Goal: Communication & Community: Answer question/provide support

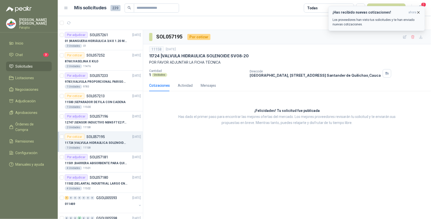
scroll to position [28, 0]
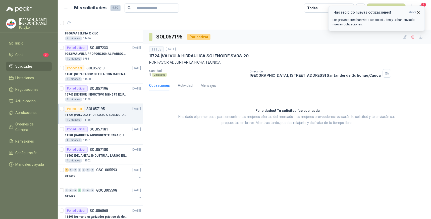
click at [418, 11] on icon "button" at bounding box center [418, 12] width 4 height 4
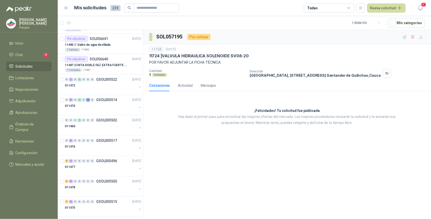
scroll to position [362, 0]
click at [70, 142] on div "0 9 0 0 0 0 0 GSOL005517 [DATE]" at bounding box center [103, 140] width 77 height 6
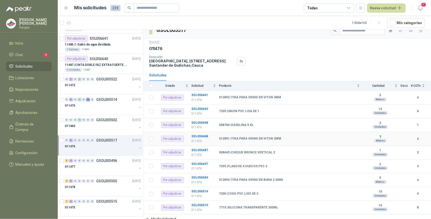
scroll to position [9, 0]
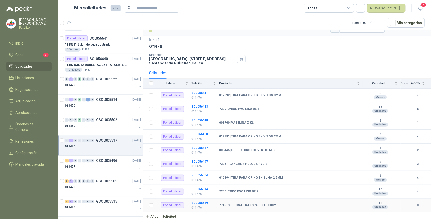
click at [202, 201] on b "SOL056519" at bounding box center [199, 203] width 17 height 4
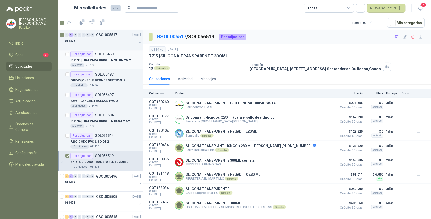
scroll to position [502, 0]
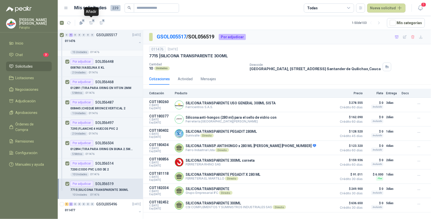
drag, startPoint x: 90, startPoint y: 21, endPoint x: 76, endPoint y: 53, distance: 35.6
click at [90, 21] on icon "button" at bounding box center [91, 23] width 4 height 4
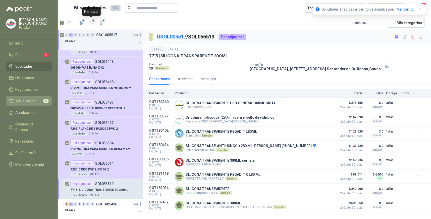
drag, startPoint x: 36, startPoint y: 99, endPoint x: 36, endPoint y: 101, distance: 2.8
click at [36, 99] on li "Adjudicación 9" at bounding box center [29, 101] width 40 height 6
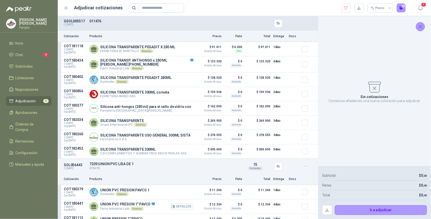
scroll to position [526, 0]
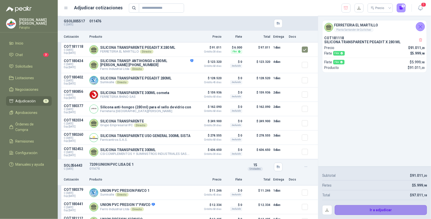
click at [369, 207] on button "Ir a adjudicar" at bounding box center [380, 210] width 92 height 10
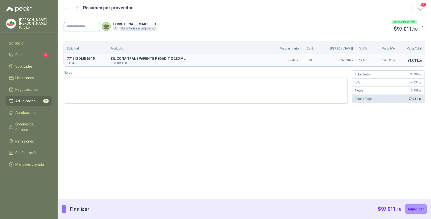
click at [82, 27] on input "text" at bounding box center [82, 26] width 36 height 9
type input "*****"
click at [84, 84] on textarea "Notas" at bounding box center [206, 90] width 284 height 26
type textarea "*"
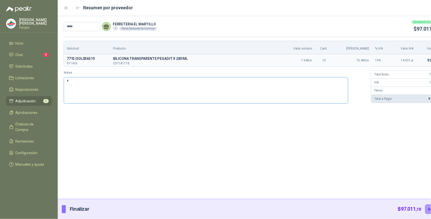
type textarea "**"
type textarea "***"
type textarea "*****"
type textarea "******"
type textarea "*******"
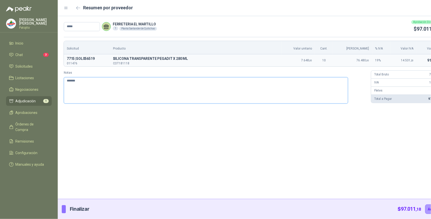
type textarea "********"
type textarea "*********"
type textarea "**********"
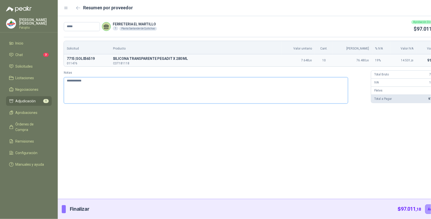
type textarea "**********"
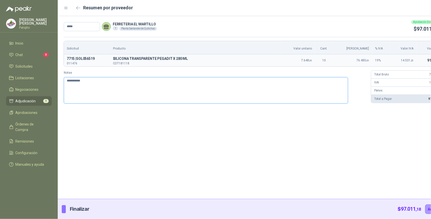
type textarea "**********"
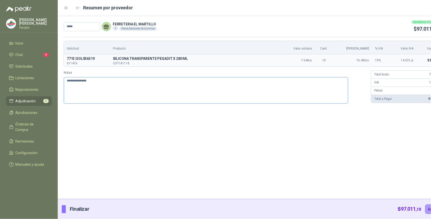
type textarea "**********"
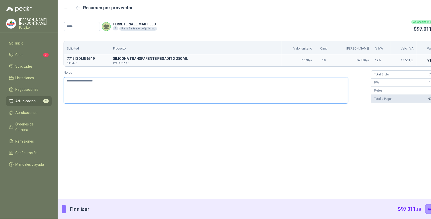
type textarea "**********"
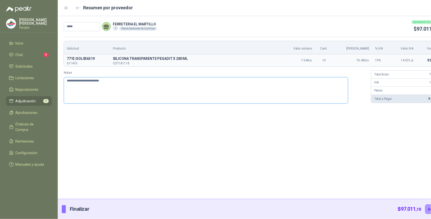
type textarea "**********"
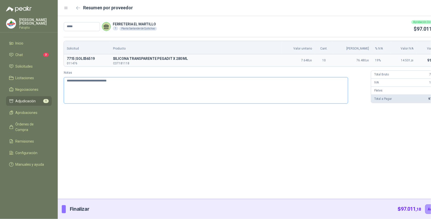
type textarea "**********"
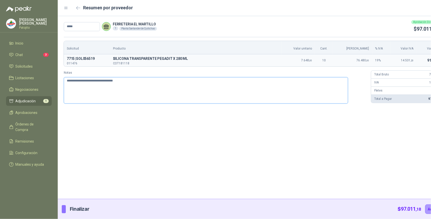
type textarea "**********"
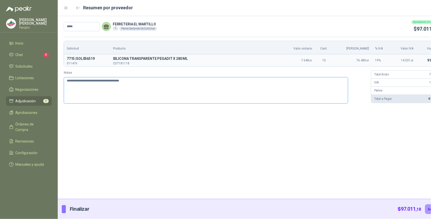
type textarea "**********"
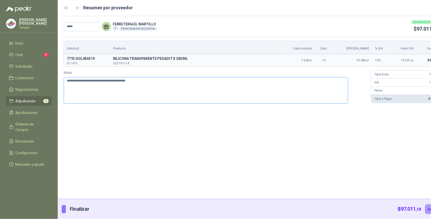
type textarea "**********"
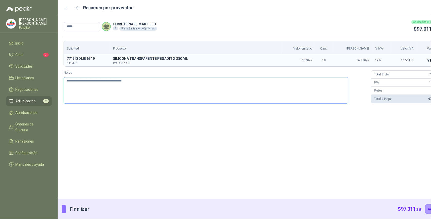
type textarea "**********"
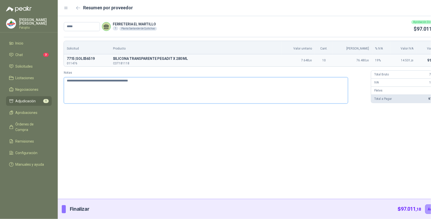
type textarea "**********"
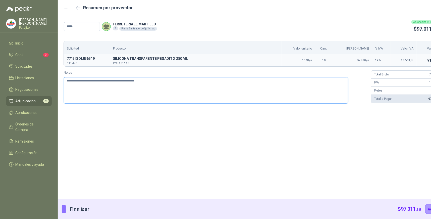
type textarea "**********"
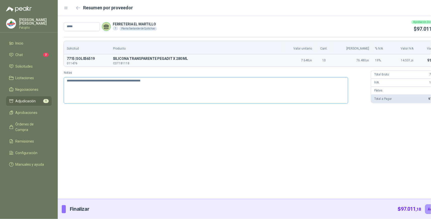
type textarea "**********"
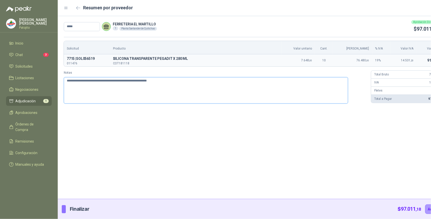
type textarea "**********"
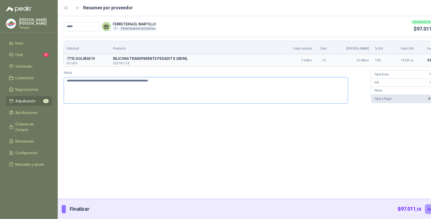
type textarea "**********"
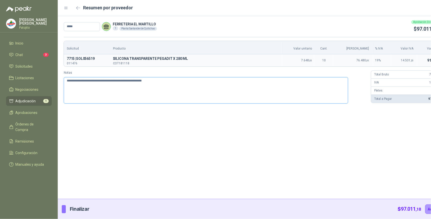
type textarea "**********"
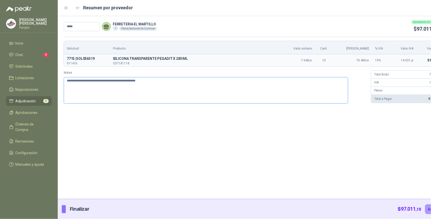
type textarea "**********"
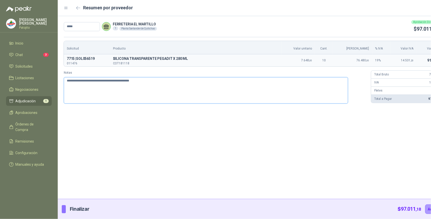
type textarea "**********"
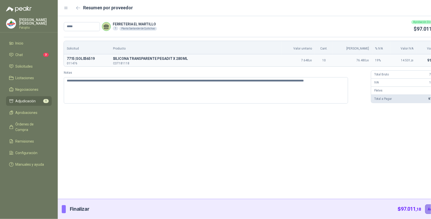
click at [425, 209] on button "Adjudicar" at bounding box center [436, 209] width 22 height 10
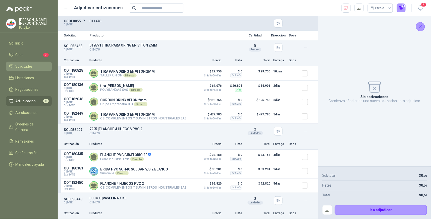
click at [36, 68] on li "Solicitudes" at bounding box center [29, 66] width 40 height 6
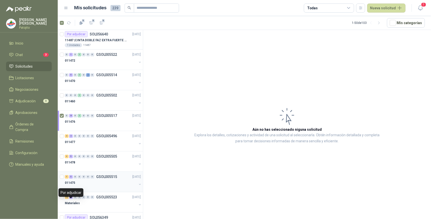
scroll to position [418, 0]
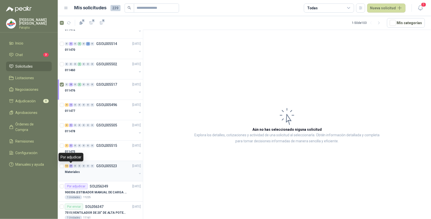
click at [71, 167] on div "29" at bounding box center [71, 166] width 4 height 4
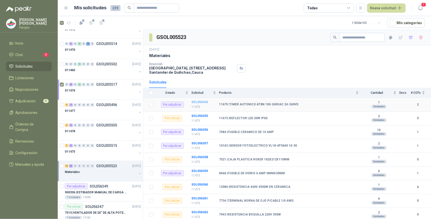
click at [202, 101] on b "SOL056354" at bounding box center [199, 102] width 17 height 4
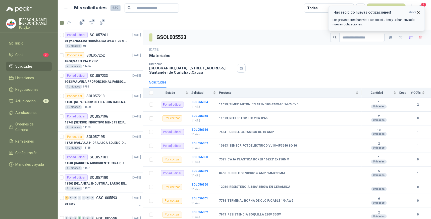
click at [360, 18] on p "Los proveedores han visto tus solicitudes y te han enviado nuevas cotizaciones." at bounding box center [376, 22] width 88 height 9
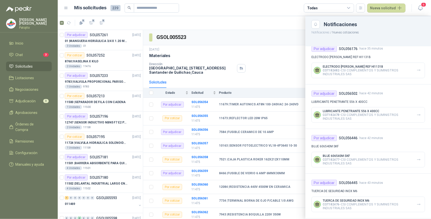
scroll to position [56, 0]
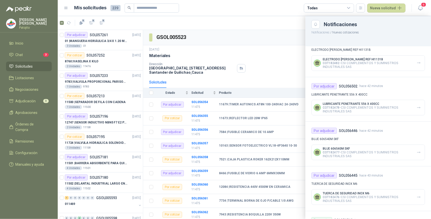
click at [266, 25] on div at bounding box center [244, 117] width 373 height 202
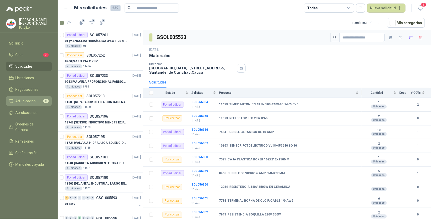
click at [25, 102] on span "Adjudicación" at bounding box center [26, 101] width 20 height 6
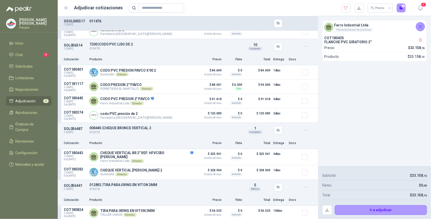
scroll to position [223, 0]
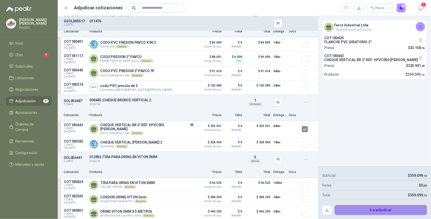
click at [393, 210] on button "Ir a adjudicar" at bounding box center [380, 210] width 92 height 10
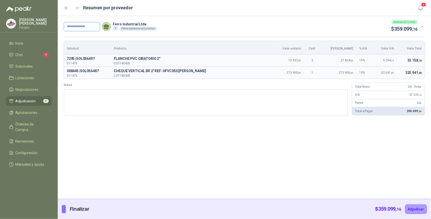
click at [96, 28] on input "text" at bounding box center [82, 26] width 36 height 9
click at [70, 93] on textarea "Notas" at bounding box center [206, 102] width 284 height 26
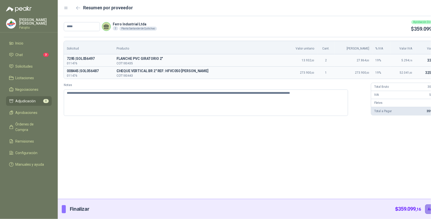
click at [425, 209] on button "Adjudicar" at bounding box center [436, 209] width 22 height 10
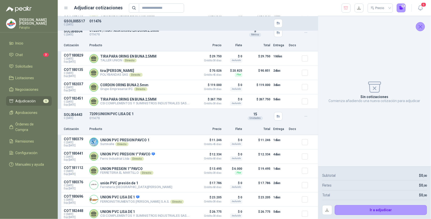
scroll to position [312, 0]
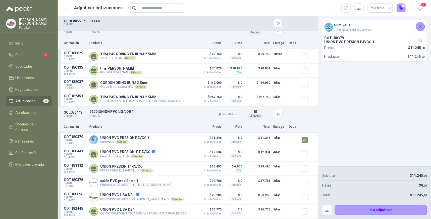
click at [177, 114] on p "011476" at bounding box center [164, 116] width 150 height 5
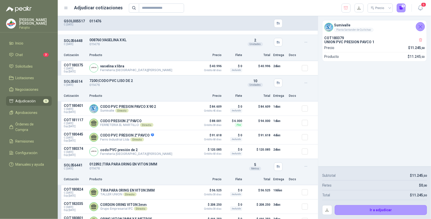
scroll to position [84, 0]
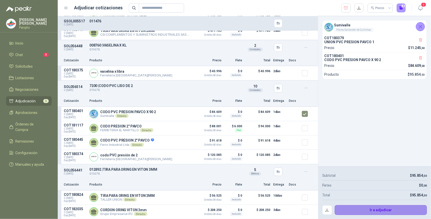
click at [384, 211] on button "Ir a adjudicar" at bounding box center [380, 210] width 92 height 10
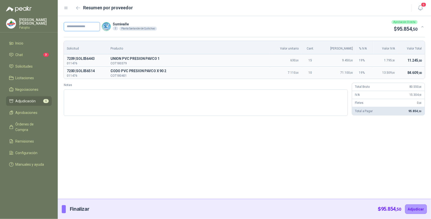
click at [82, 26] on input "text" at bounding box center [82, 26] width 36 height 9
click at [92, 98] on textarea "Notas" at bounding box center [206, 102] width 284 height 26
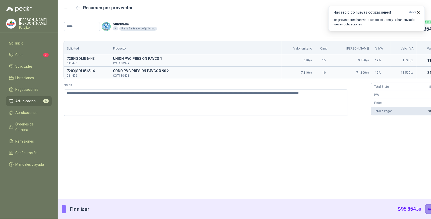
click at [425, 209] on button "Adjudicar" at bounding box center [436, 209] width 22 height 10
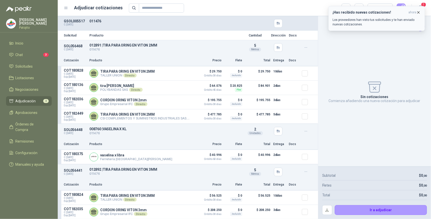
click at [420, 13] on icon "button" at bounding box center [418, 12] width 4 height 4
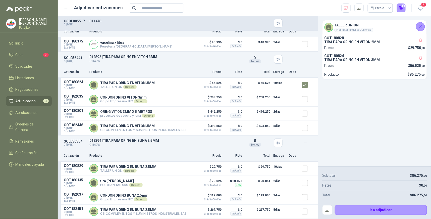
scroll to position [114, 0]
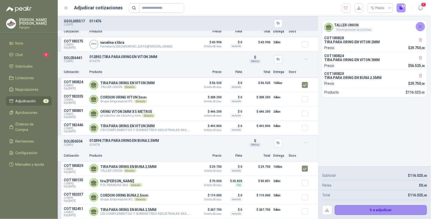
click at [380, 209] on button "Ir a adjudicar" at bounding box center [380, 210] width 92 height 10
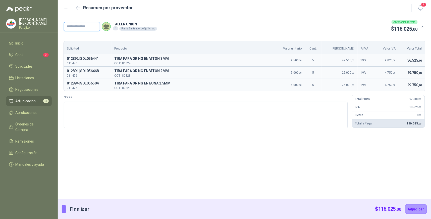
click at [72, 26] on input "text" at bounding box center [82, 26] width 36 height 9
click at [102, 106] on textarea "Notas" at bounding box center [206, 115] width 284 height 26
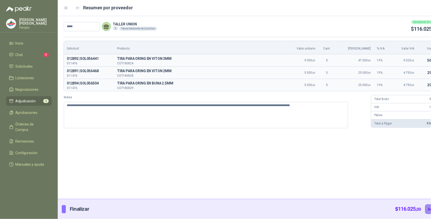
click at [425, 207] on button "Adjudicar" at bounding box center [436, 209] width 22 height 10
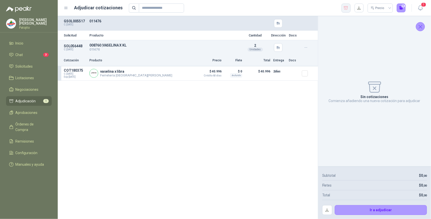
click at [345, 7] on icon "button" at bounding box center [345, 8] width 5 height 5
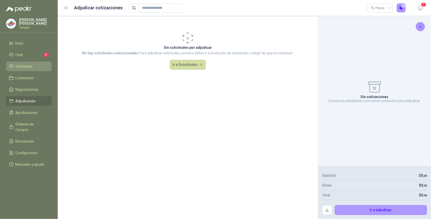
click at [26, 65] on span "Solicitudes" at bounding box center [24, 66] width 17 height 6
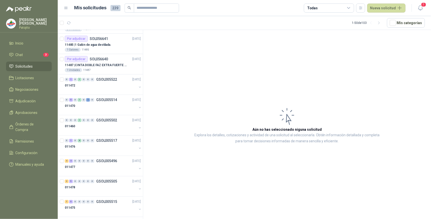
scroll to position [362, 0]
click at [70, 79] on div "1" at bounding box center [71, 79] width 4 height 4
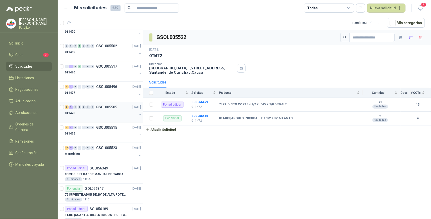
scroll to position [446, 0]
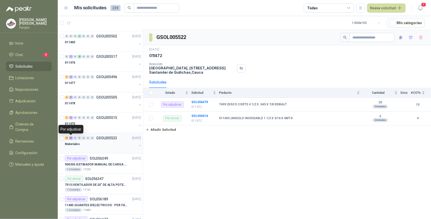
click at [71, 137] on div "29" at bounding box center [71, 138] width 4 height 4
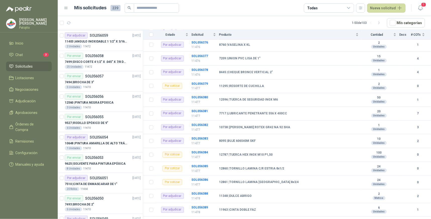
scroll to position [833, 0]
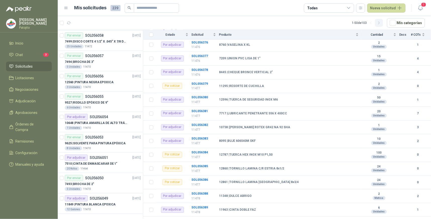
click at [379, 23] on icon "button" at bounding box center [378, 23] width 1 height 3
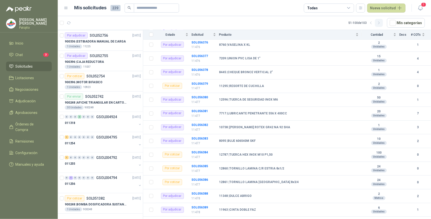
click at [379, 24] on icon "button" at bounding box center [379, 23] width 4 height 4
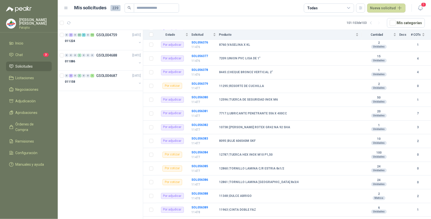
scroll to position [0, 0]
click at [371, 23] on icon "button" at bounding box center [371, 23] width 4 height 4
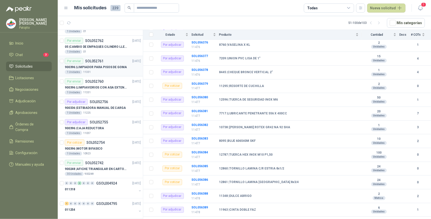
scroll to position [777, 0]
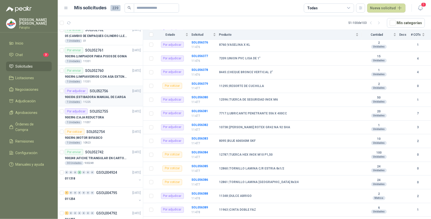
click at [118, 98] on p "900336 | ESTIBADORA MANUAL DE CARGA" at bounding box center [95, 97] width 61 height 5
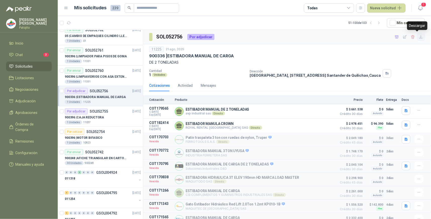
click at [419, 37] on icon "button" at bounding box center [421, 37] width 4 height 4
click at [320, 126] on button "Detalles" at bounding box center [323, 125] width 24 height 7
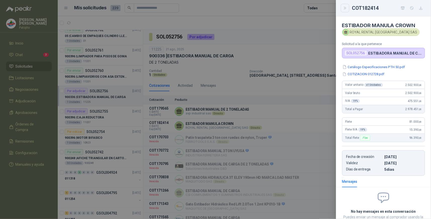
click at [346, 10] on icon "Close" at bounding box center [345, 8] width 4 height 4
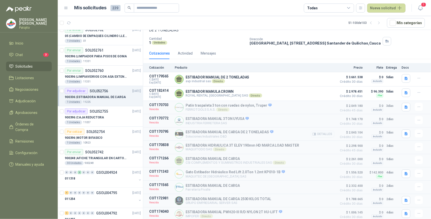
scroll to position [34, 0]
click at [322, 92] on button "Detalles" at bounding box center [323, 93] width 24 height 7
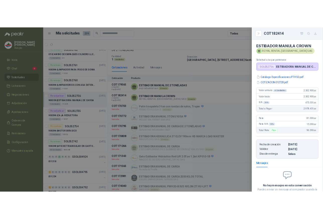
scroll to position [0, 0]
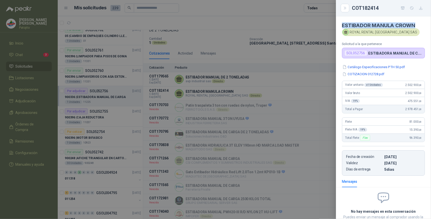
drag, startPoint x: 414, startPoint y: 24, endPoint x: 342, endPoint y: 24, distance: 71.8
click at [342, 24] on h4 "ESTIBADOR MANULA CROWN" at bounding box center [383, 25] width 83 height 6
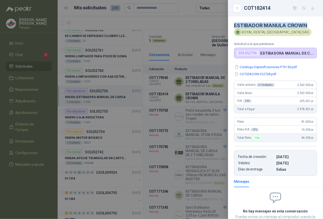
drag, startPoint x: 342, startPoint y: 24, endPoint x: 279, endPoint y: 25, distance: 63.0
copy h4 "ESTIBADOR MANULA CROWN"
drag, startPoint x: 271, startPoint y: 7, endPoint x: 245, endPoint y: 6, distance: 25.9
click at [245, 6] on div "COT182414" at bounding box center [280, 8] width 73 height 8
copy div "COT182414"
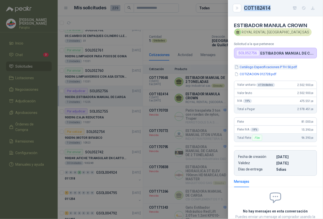
click at [268, 66] on button "Catálogo Especificaciones PTH 50.pdf" at bounding box center [265, 66] width 63 height 5
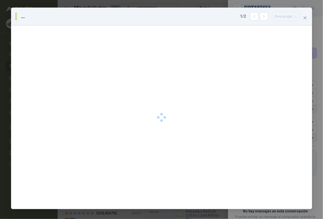
click at [268, 66] on div at bounding box center [161, 116] width 301 height 183
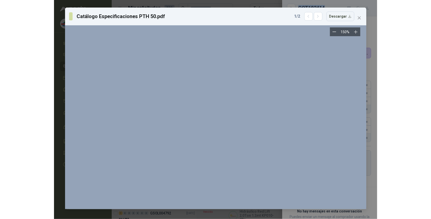
scroll to position [742, 0]
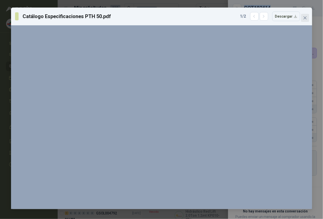
click at [306, 18] on icon "close" at bounding box center [305, 18] width 4 height 4
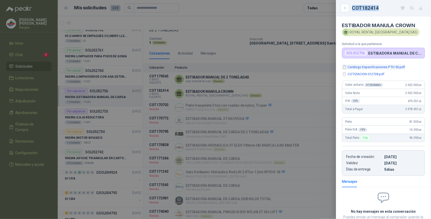
click at [367, 66] on button "Catálogo Especificaciones PTH 50.pdf" at bounding box center [373, 66] width 63 height 5
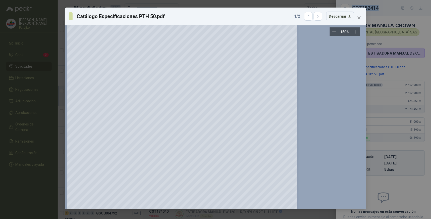
scroll to position [101, 117]
click at [319, 66] on div at bounding box center [182, 80] width 460 height 302
click at [359, 17] on icon "close" at bounding box center [359, 18] width 4 height 4
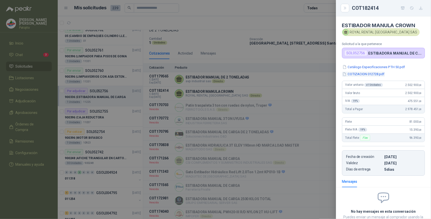
click at [358, 72] on button "COTIZACION 012728.pdf" at bounding box center [363, 74] width 43 height 5
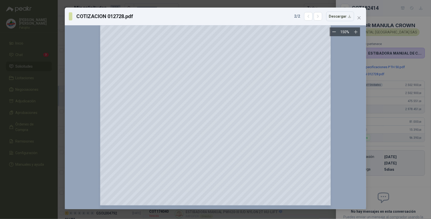
scroll to position [0, 0]
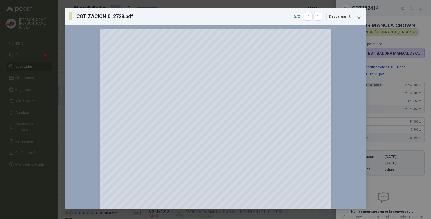
click at [388, 67] on div "COTIZACION 012728.pdf 2 / 2 Descargar 150 %" at bounding box center [215, 109] width 431 height 219
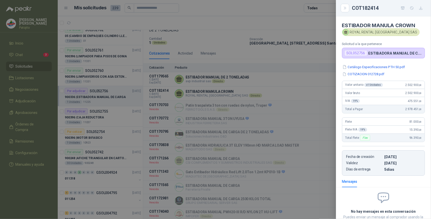
click at [388, 67] on div "COTIZACION 012728.pdf 2 / 2 Descargar 150 %" at bounding box center [215, 109] width 431 height 219
click at [388, 66] on button "Catálogo Especificaciones PTH 50.pdf" at bounding box center [373, 66] width 63 height 5
click at [388, 66] on div "Catálogo Especificaciones PTH 50.pdf 1 / 2 Descargar Loading PDF… 150 %" at bounding box center [215, 109] width 431 height 219
click at [372, 67] on button "Catálogo Especificaciones PTH 50.pdf" at bounding box center [373, 66] width 63 height 5
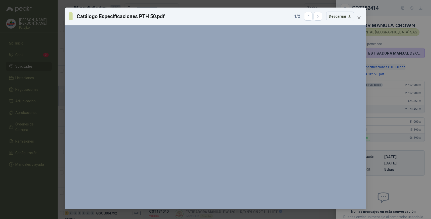
click at [372, 67] on div "Catálogo Especificaciones PTH 50.pdf 1 / 2 Descargar 150 %" at bounding box center [215, 109] width 431 height 219
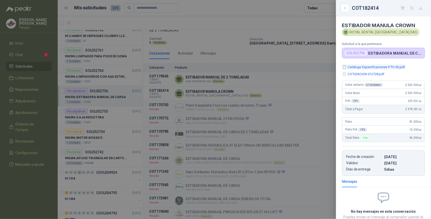
click at [374, 67] on button "Catálogo Especificaciones PTH 50.pdf" at bounding box center [373, 66] width 63 height 5
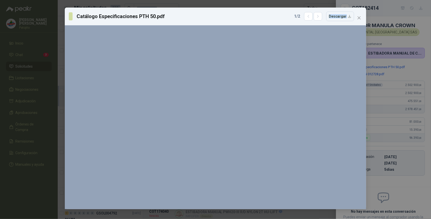
scroll to position [502, 0]
click at [358, 17] on icon "close" at bounding box center [358, 17] width 3 height 3
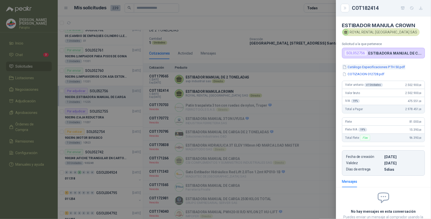
click at [374, 66] on button "Catálogo Especificaciones PTH 50.pdf" at bounding box center [373, 66] width 63 height 5
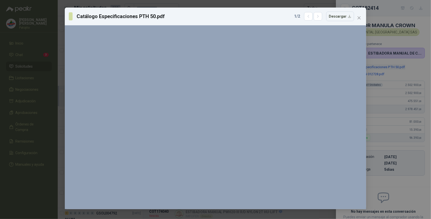
click at [374, 66] on div "Catálogo Especificaciones PTH 50.pdf 1 / 2 Descargar 150 %" at bounding box center [215, 109] width 431 height 219
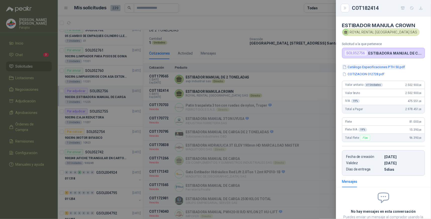
click at [374, 66] on button "Catálogo Especificaciones PTH 50.pdf" at bounding box center [373, 66] width 63 height 5
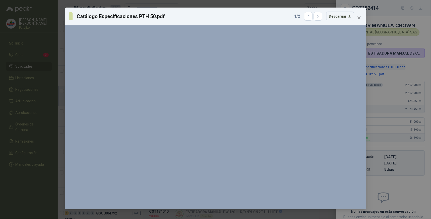
click at [374, 66] on div "Catálogo Especificaciones PTH 50.pdf 1 / 2 Descargar 150 %" at bounding box center [215, 109] width 431 height 219
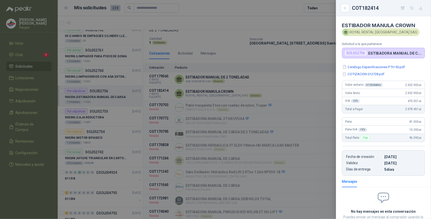
drag, startPoint x: 374, startPoint y: 66, endPoint x: 367, endPoint y: 76, distance: 11.9
click at [367, 76] on button "COTIZACION 012728.pdf" at bounding box center [363, 74] width 43 height 5
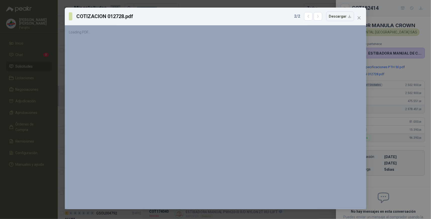
click at [367, 76] on div "COTIZACION 012728.pdf 2 / 2 Descargar Loading PDF… 150 %" at bounding box center [215, 109] width 431 height 219
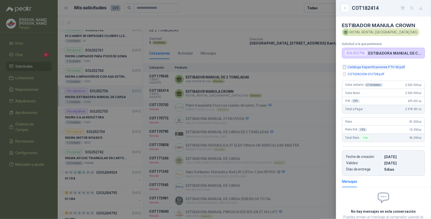
click at [371, 67] on button "Catálogo Especificaciones PTH 50.pdf" at bounding box center [373, 66] width 63 height 5
click at [0, 0] on div "COTIZACION 012728.pdf 2 / 2 Descargar 150 %" at bounding box center [0, 0] width 0 height 0
click at [376, 66] on button "Catálogo Especificaciones PTH 50.pdf" at bounding box center [373, 66] width 63 height 5
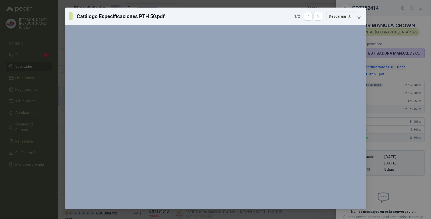
click at [376, 66] on div "Catálogo Especificaciones PTH 50.pdf 1 / 2 Descargar 150 %" at bounding box center [215, 109] width 431 height 219
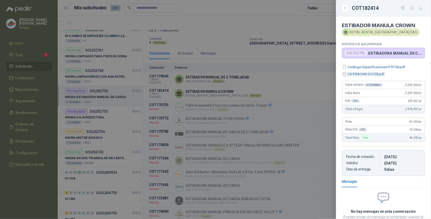
click at [359, 75] on button "COTIZACION 012728.pdf" at bounding box center [363, 74] width 43 height 5
click at [359, 75] on div "Loading PDF…" at bounding box center [215, 116] width 301 height 183
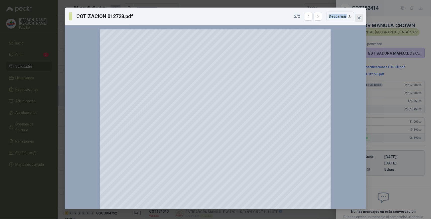
click at [358, 18] on icon "close" at bounding box center [359, 18] width 4 height 4
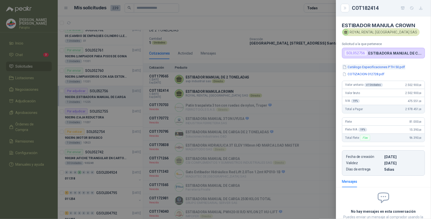
click at [363, 66] on button "Catálogo Especificaciones PTH 50.pdf" at bounding box center [373, 66] width 63 height 5
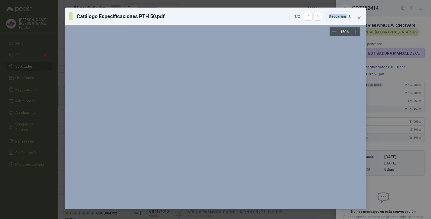
scroll to position [742, 0]
click at [358, 18] on icon "close" at bounding box center [359, 18] width 4 height 4
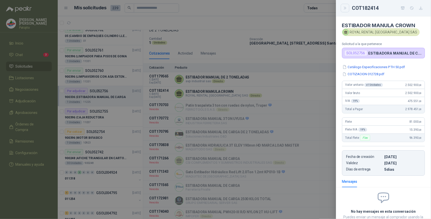
click at [345, 8] on icon "Close" at bounding box center [345, 8] width 4 height 4
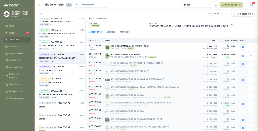
scroll to position [40, 0]
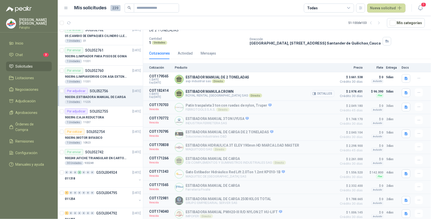
click at [323, 93] on button "Detalles" at bounding box center [323, 93] width 24 height 7
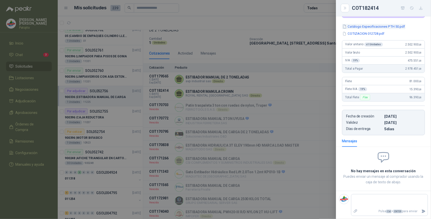
click at [367, 27] on button "Catálogo Especificaciones PTH 50.pdf" at bounding box center [373, 26] width 63 height 5
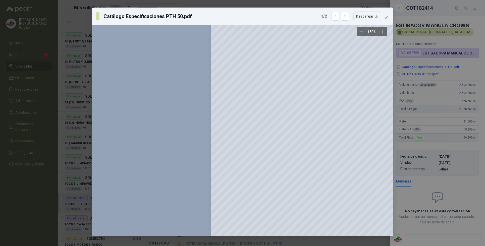
scroll to position [0, 0]
click at [376, 15] on button "Descargar" at bounding box center [367, 17] width 28 height 10
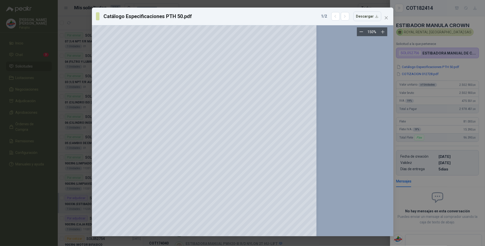
scroll to position [63, 126]
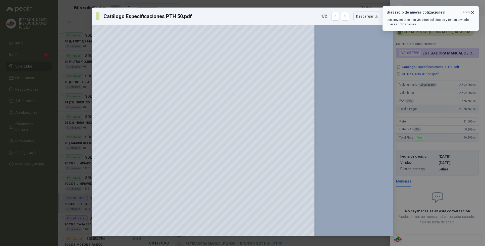
click at [430, 12] on icon "button" at bounding box center [472, 12] width 4 height 4
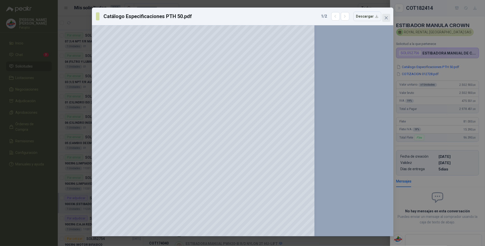
click at [385, 17] on icon "close" at bounding box center [385, 17] width 3 height 3
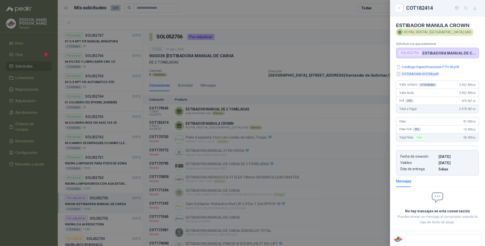
click at [418, 75] on button "COTIZACION 012728.pdf" at bounding box center [417, 74] width 43 height 5
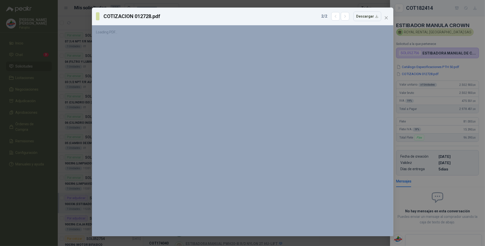
scroll to position [0, 0]
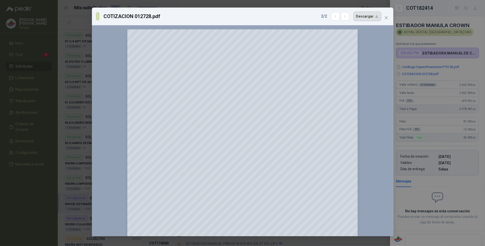
click at [368, 18] on button "Descargar" at bounding box center [367, 17] width 28 height 10
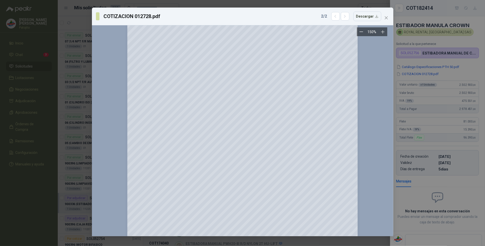
scroll to position [33, 0]
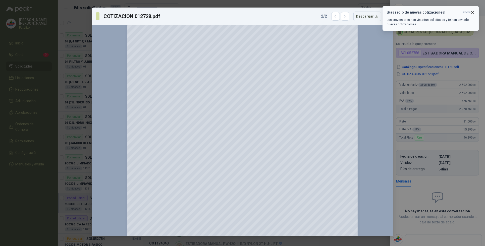
click at [430, 15] on div "¡Has recibido nuevas cotizaciones! ahora Los proveedores han visto tus solicitu…" at bounding box center [430, 18] width 88 height 16
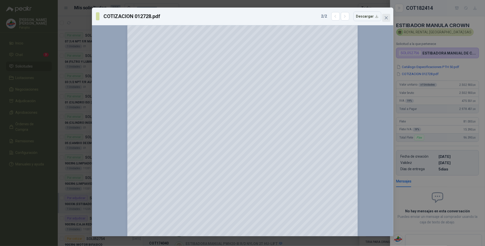
click at [383, 18] on span "Close" at bounding box center [386, 18] width 8 height 4
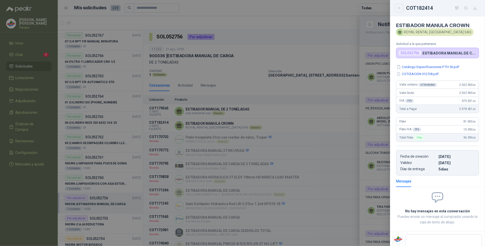
click at [398, 7] on icon "Close" at bounding box center [399, 8] width 4 height 4
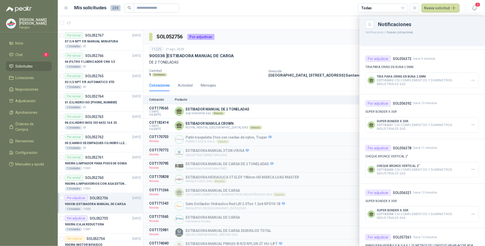
scroll to position [241, 0]
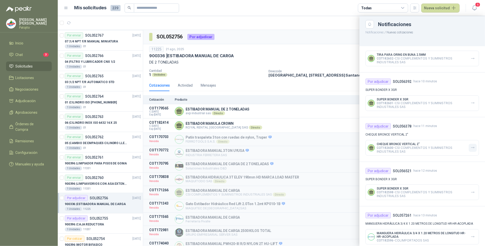
click at [430, 146] on icon "button" at bounding box center [472, 148] width 4 height 4
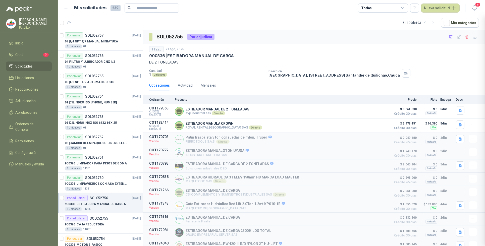
scroll to position [197, 0]
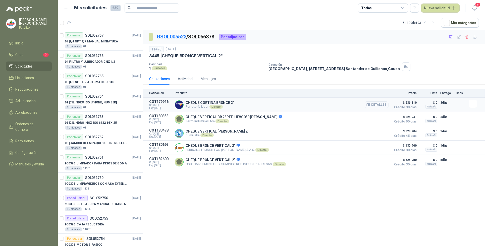
click at [387, 103] on button "Detalles" at bounding box center [377, 104] width 24 height 7
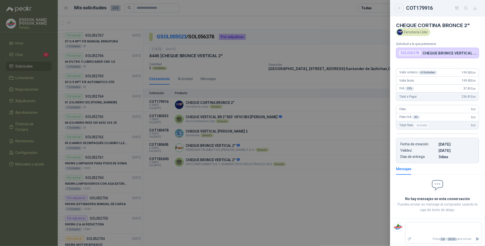
click at [397, 8] on icon "Close" at bounding box center [399, 8] width 4 height 4
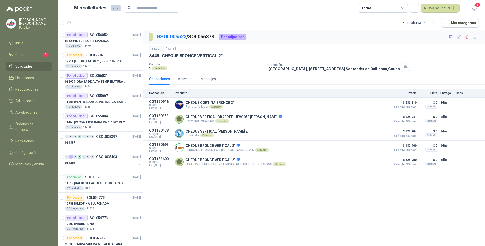
drag, startPoint x: 424, startPoint y: 22, endPoint x: 354, endPoint y: 50, distance: 75.5
click at [424, 22] on icon "button" at bounding box center [425, 23] width 4 height 4
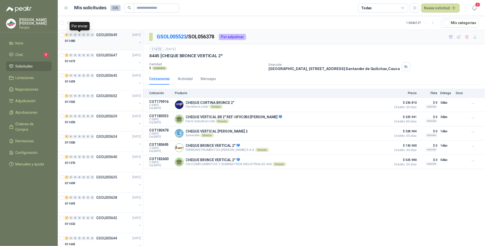
click at [79, 34] on div "0" at bounding box center [80, 35] width 4 height 4
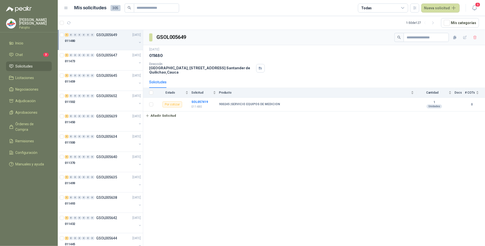
click at [427, 153] on div "GSOL005649 [DATE] 011480 Dirección [STREET_ADDRESS] Solicitudes Estado Solicitu…" at bounding box center [314, 139] width 342 height 218
click at [430, 23] on icon "button" at bounding box center [433, 23] width 4 height 4
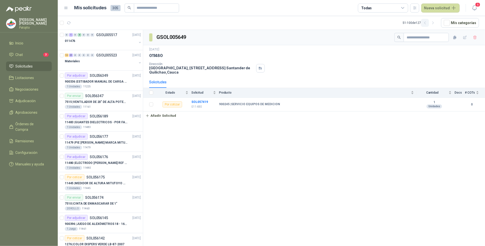
click at [427, 24] on icon "button" at bounding box center [425, 23] width 4 height 4
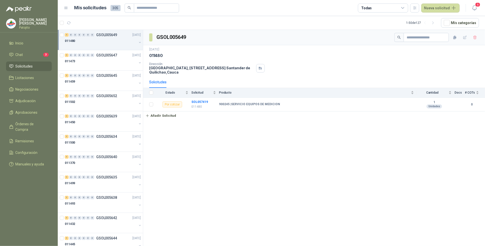
click at [86, 43] on div "011480" at bounding box center [101, 41] width 72 height 6
click at [68, 36] on div "1" at bounding box center [67, 35] width 4 height 4
click at [67, 75] on div "1" at bounding box center [67, 76] width 4 height 4
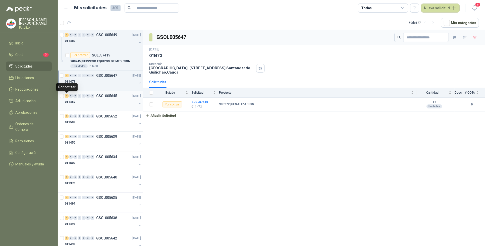
click at [67, 96] on div "1" at bounding box center [67, 96] width 4 height 4
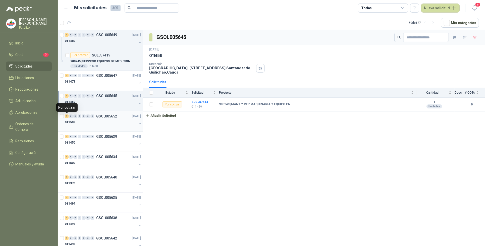
click at [67, 117] on div "1" at bounding box center [67, 116] width 4 height 4
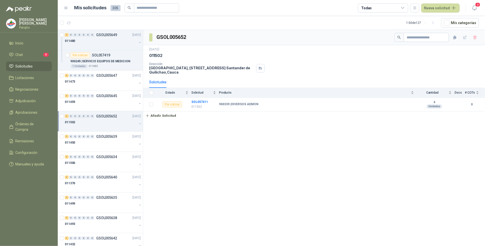
click at [291, 182] on div "GSOL005652 [DATE] 011502 Dirección [STREET_ADDRESS] Solicitudes Estado Solicitu…" at bounding box center [314, 139] width 342 height 218
click at [66, 117] on div "1" at bounding box center [67, 116] width 4 height 4
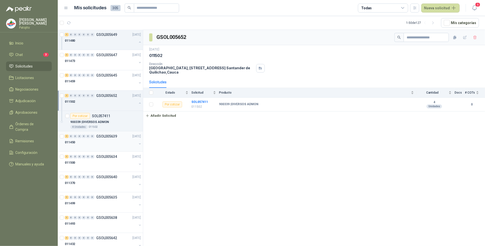
scroll to position [31, 0]
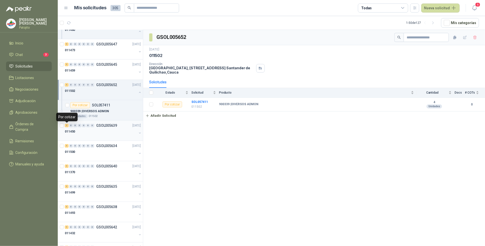
click at [65, 124] on div "1" at bounding box center [67, 126] width 4 height 4
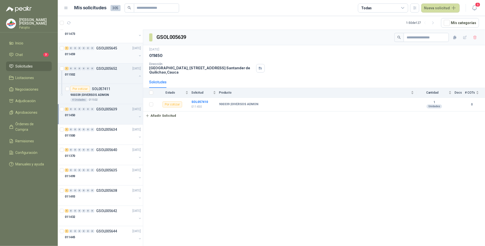
scroll to position [63, 0]
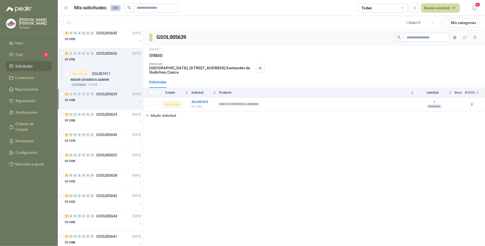
click at [218, 172] on div "GSOL005639 [DATE] 011450 Dirección [STREET_ADDRESS] Solicitudes Estado Solicitu…" at bounding box center [314, 139] width 342 height 218
click at [195, 194] on div "GSOL005639 [DATE] 011450 Dirección [STREET_ADDRESS] Solicitudes Estado Solicitu…" at bounding box center [314, 139] width 342 height 218
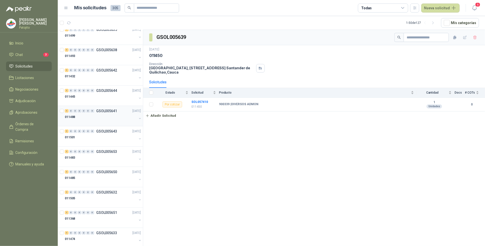
scroll to position [220, 0]
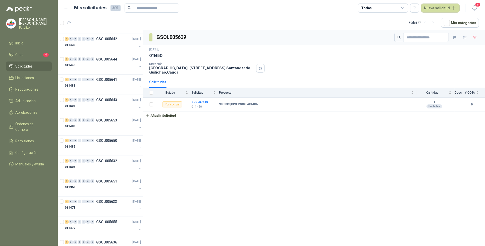
click at [226, 198] on div "GSOL005639 [DATE] 011450 Dirección [STREET_ADDRESS] Solicitudes Estado Solicitu…" at bounding box center [314, 139] width 342 height 218
click at [93, 23] on icon "button" at bounding box center [91, 23] width 4 height 4
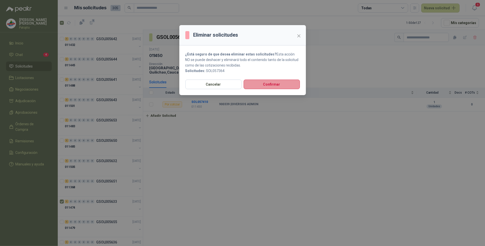
click at [287, 85] on button "Confirmar" at bounding box center [271, 85] width 56 height 10
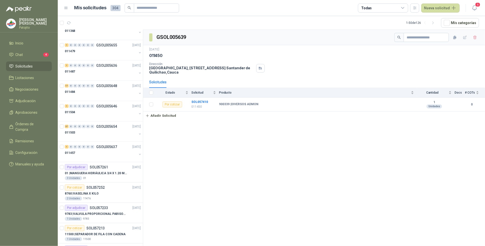
scroll to position [376, 0]
drag, startPoint x: 63, startPoint y: 89, endPoint x: 229, endPoint y: 149, distance: 176.1
click at [258, 165] on div "GSOL005639 [DATE] 011450 Dirección [STREET_ADDRESS] Solicitudes Estado Solicitu…" at bounding box center [314, 139] width 342 height 218
click at [90, 22] on icon "button" at bounding box center [91, 23] width 4 height 4
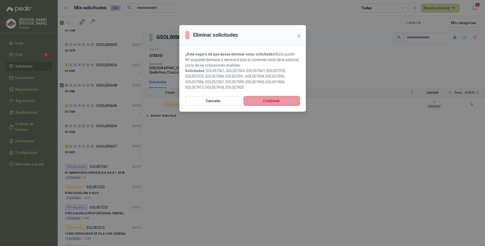
click at [272, 102] on button "Confirmar" at bounding box center [271, 101] width 56 height 10
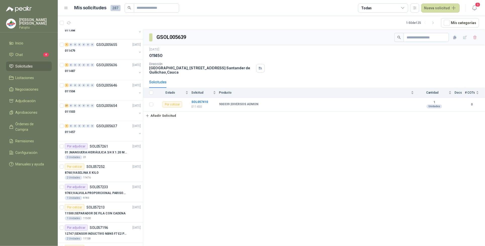
drag, startPoint x: 212, startPoint y: 171, endPoint x: 205, endPoint y: 169, distance: 7.1
click at [213, 171] on div "GSOL005639 [DATE] 011450 Dirección [STREET_ADDRESS] Solicitudes Estado Solicitu…" at bounding box center [314, 139] width 342 height 218
click at [90, 25] on icon "button" at bounding box center [91, 23] width 4 height 4
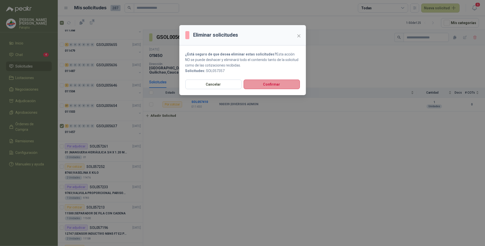
click at [278, 84] on button "Confirmar" at bounding box center [271, 85] width 56 height 10
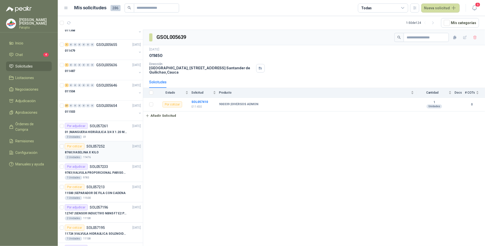
scroll to position [345, 0]
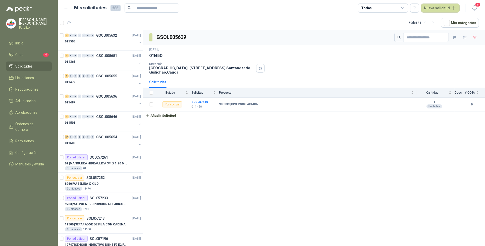
click at [219, 199] on div "GSOL005639 [DATE] 011450 Dirección [STREET_ADDRESS] Solicitudes Estado Solicitu…" at bounding box center [314, 139] width 342 height 218
click at [99, 164] on p "01 | MANGUERA HIDRÁULICA 3/4 X 1.20 METROS DE LONGITUD HR-HR-ACOPLADA" at bounding box center [96, 163] width 62 height 5
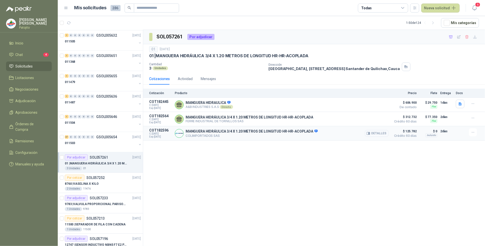
click at [372, 135] on button "Detalles" at bounding box center [377, 133] width 24 height 7
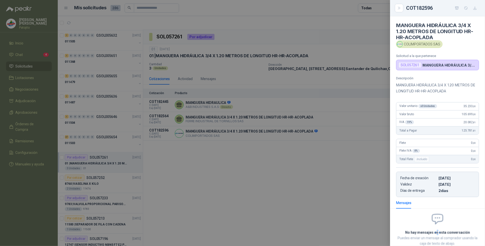
scroll to position [33, 0]
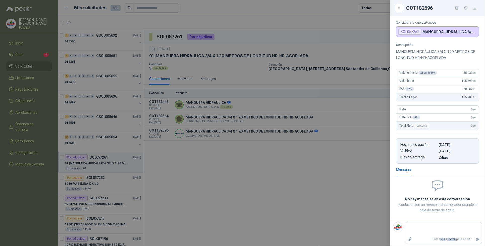
click at [289, 151] on div at bounding box center [242, 123] width 485 height 246
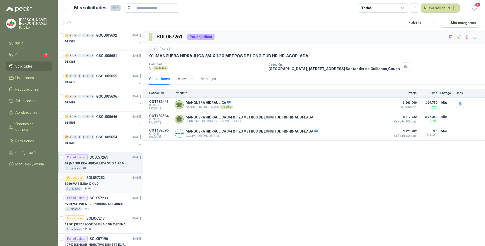
scroll to position [376, 0]
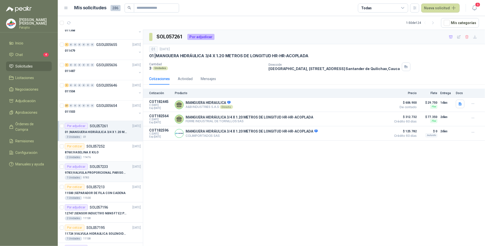
click at [99, 171] on div "9783 | VALVULA PROPORCIONAL PARISON 0811404612 / 4WRPEH6C4 [PERSON_NAME]" at bounding box center [103, 173] width 76 height 6
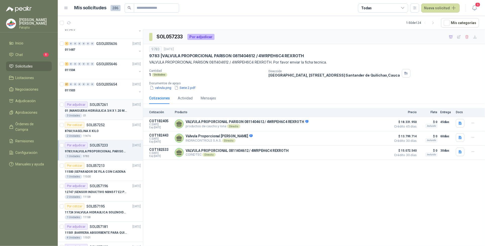
scroll to position [408, 0]
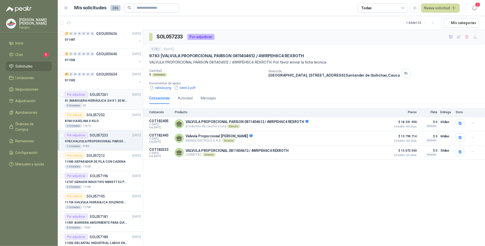
click at [111, 100] on p "01 | MANGUERA HIDRÁULICA 3/4 X 1.20 METROS DE LONGITUD HR-HR-ACOPLADA" at bounding box center [96, 100] width 62 height 5
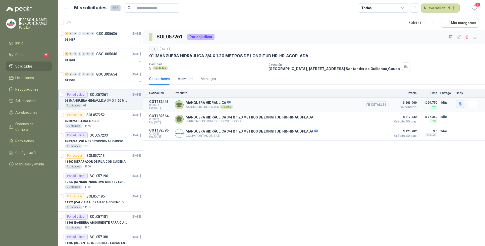
click at [430, 104] on icon "button" at bounding box center [459, 103] width 3 height 3
click at [430, 93] on button "COTIZACIÓN AYB -2879 .pdf" at bounding box center [437, 93] width 48 height 5
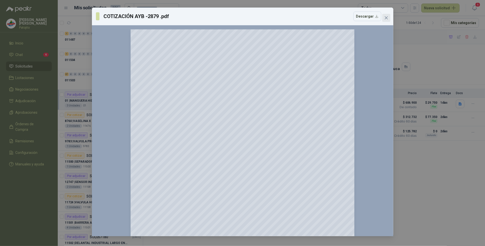
click at [387, 17] on icon "close" at bounding box center [386, 18] width 4 height 4
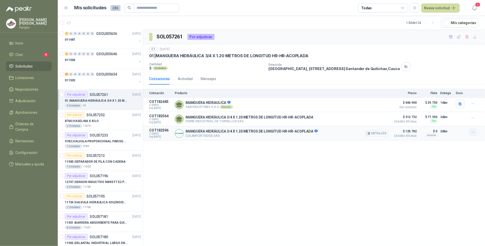
click at [430, 134] on icon "button" at bounding box center [472, 132] width 4 height 4
click at [406, 160] on div "SOL057261 Por adjudicar 01 [DATE] 01 | MANGUERA HIDRÁULICA 3/4 X 1.20 METROS DE…" at bounding box center [314, 139] width 342 height 218
click at [379, 135] on button "Detalles" at bounding box center [377, 133] width 24 height 7
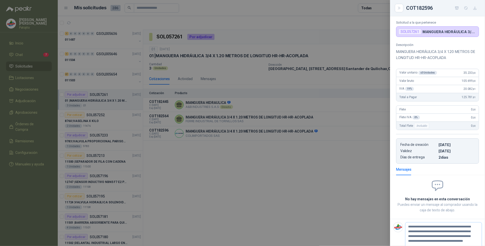
scroll to position [45, 0]
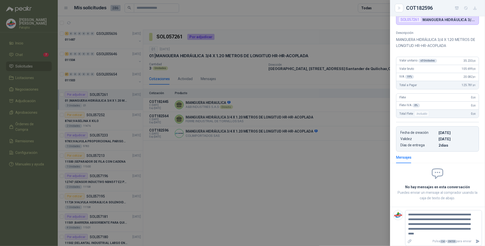
drag, startPoint x: 398, startPoint y: 9, endPoint x: 394, endPoint y: 12, distance: 5.1
click at [398, 9] on icon "Close" at bounding box center [399, 8] width 4 height 4
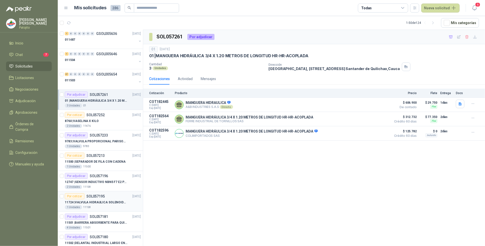
click at [111, 202] on p "11724 | VALVULA HIDRAULICA SOLENOIDE SV08-20" at bounding box center [96, 202] width 62 height 5
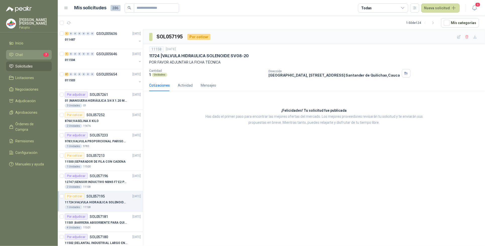
click at [33, 55] on li "Chat 7" at bounding box center [29, 55] width 40 height 6
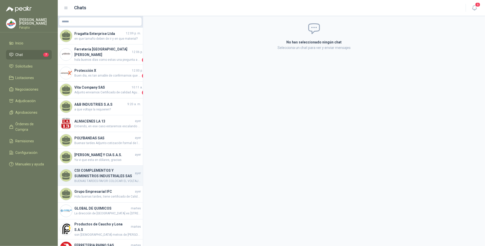
click at [111, 173] on h4 "CSI COMPLEMENTOS Y SUMINISTROS INDUSTRIALES SAS" at bounding box center [103, 173] width 59 height 11
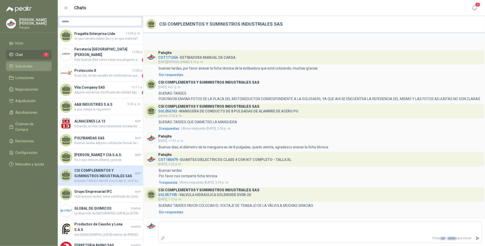
click at [34, 63] on li "Solicitudes" at bounding box center [29, 66] width 40 height 6
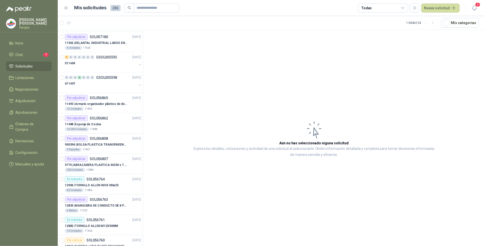
scroll to position [808, 0]
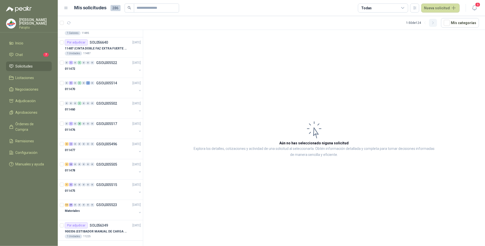
click at [430, 22] on icon "button" at bounding box center [433, 23] width 4 height 4
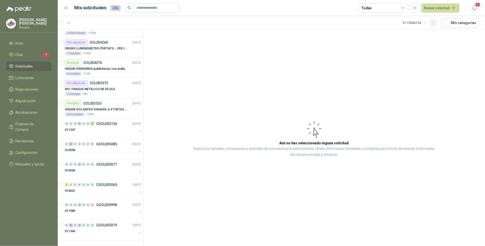
click at [430, 22] on icon "button" at bounding box center [432, 23] width 1 height 3
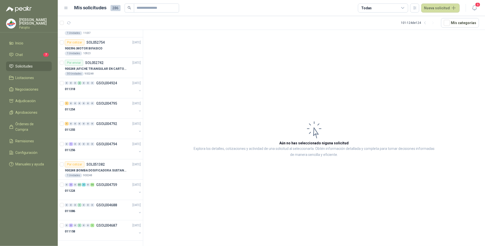
scroll to position [278, 0]
click at [72, 218] on div "3" at bounding box center [71, 226] width 4 height 4
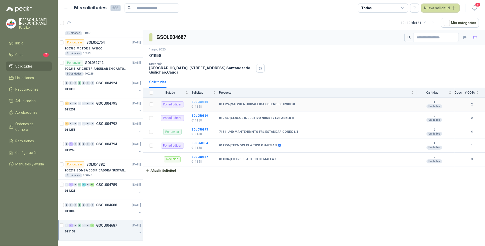
click at [202, 102] on b "SOL050816" at bounding box center [199, 102] width 17 height 4
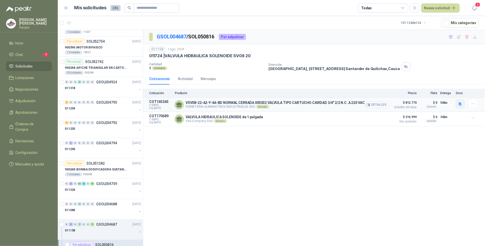
click at [430, 104] on icon "button" at bounding box center [459, 103] width 3 height 3
click at [430, 92] on button "WhatsApp Image [DATE] 11.19.42 AM.jpeg" at bounding box center [427, 93] width 68 height 5
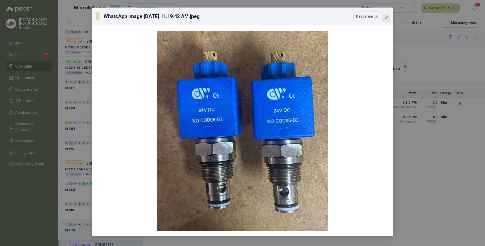
click at [386, 17] on icon "close" at bounding box center [386, 18] width 4 height 4
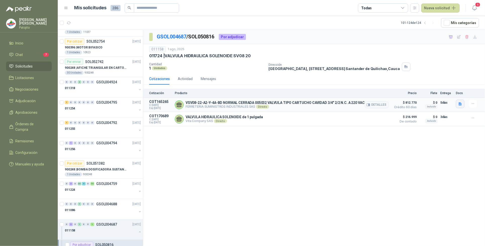
click at [430, 105] on icon "button" at bounding box center [459, 103] width 3 height 3
click at [420, 93] on button "WhatsApp Image [DATE] 11.19.42 AM.jpeg" at bounding box center [427, 93] width 68 height 5
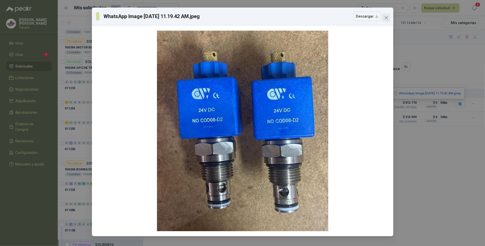
click at [388, 19] on span "Close" at bounding box center [386, 18] width 8 height 4
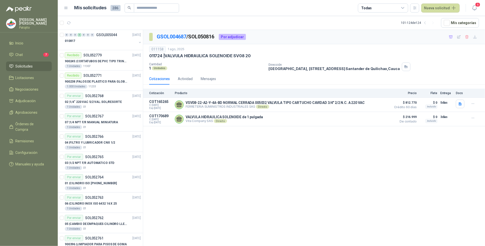
drag, startPoint x: 427, startPoint y: 23, endPoint x: 417, endPoint y: 29, distance: 12.0
click at [427, 23] on icon "button" at bounding box center [425, 23] width 4 height 4
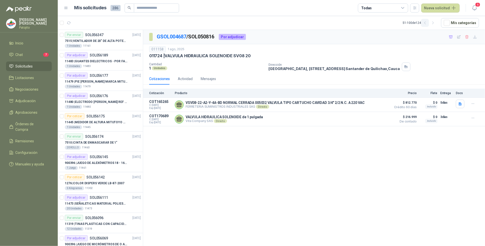
click at [427, 22] on icon "button" at bounding box center [425, 23] width 4 height 4
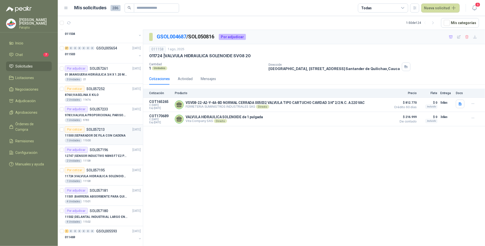
scroll to position [408, 0]
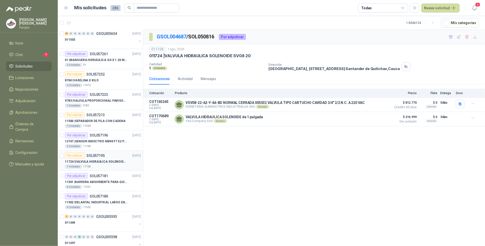
drag, startPoint x: 116, startPoint y: 165, endPoint x: 124, endPoint y: 172, distance: 11.4
click at [116, 164] on p "11724 | VALVULA HIDRAULICA SOLENOIDE SV08-20" at bounding box center [96, 161] width 62 height 5
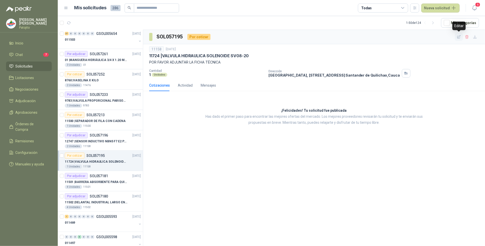
click at [430, 36] on icon "button" at bounding box center [458, 37] width 4 height 4
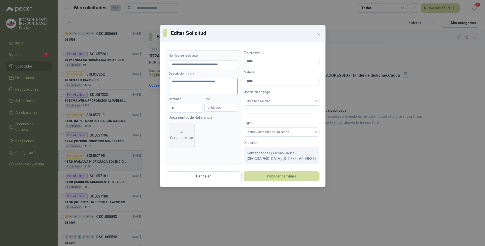
drag, startPoint x: 189, startPoint y: 81, endPoint x: 167, endPoint y: 81, distance: 22.1
click at [167, 81] on article "**********" at bounding box center [203, 107] width 75 height 114
click at [192, 81] on textarea "**********" at bounding box center [203, 86] width 69 height 17
click at [232, 65] on input "**********" at bounding box center [203, 64] width 69 height 9
paste input "**********"
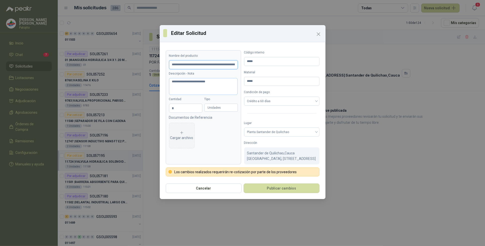
scroll to position [0, 56]
drag, startPoint x: 198, startPoint y: 65, endPoint x: 265, endPoint y: 66, distance: 66.8
click at [199, 65] on input "**********" at bounding box center [203, 64] width 69 height 9
click at [186, 132] on div "Cargar archivo" at bounding box center [181, 135] width 23 height 10
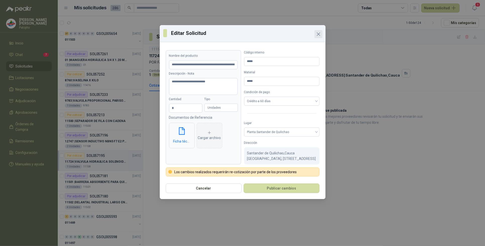
click at [319, 33] on icon "Close" at bounding box center [318, 34] width 6 height 6
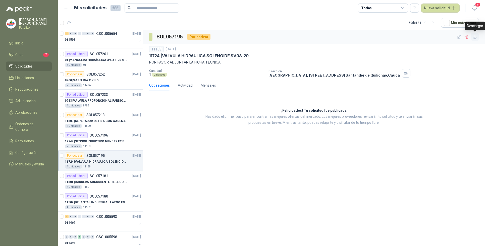
click at [430, 37] on icon "button" at bounding box center [474, 37] width 4 height 4
click at [397, 141] on div "SOL057195 Por cotizar 11158 [DATE] 11724 | VALVULA HIDRAULICA SOLENOIDE SV08-20…" at bounding box center [314, 139] width 342 height 218
click at [430, 37] on icon "button" at bounding box center [458, 36] width 3 height 3
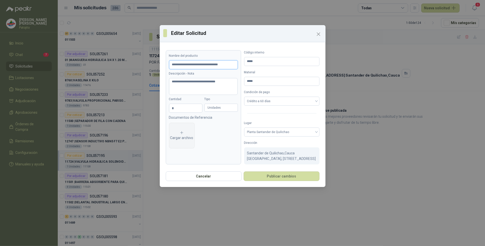
click at [230, 64] on input "**********" at bounding box center [203, 64] width 69 height 9
paste input "**********"
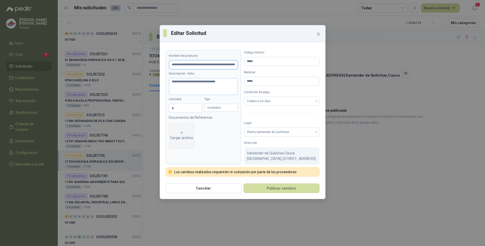
scroll to position [0, 56]
drag, startPoint x: 175, startPoint y: 65, endPoint x: 181, endPoint y: 80, distance: 15.4
click at [175, 65] on input "**********" at bounding box center [203, 64] width 69 height 9
drag, startPoint x: 187, startPoint y: 82, endPoint x: 165, endPoint y: 82, distance: 22.6
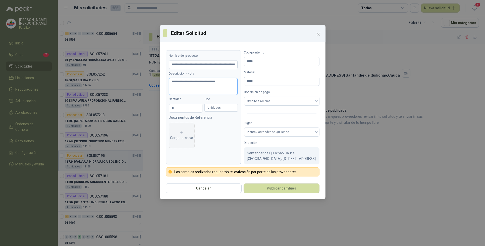
click at [165, 82] on div "**********" at bounding box center [243, 112] width 166 height 136
click at [190, 82] on textarea "**********" at bounding box center [203, 86] width 69 height 17
click at [183, 136] on div "Cargar archivo" at bounding box center [181, 135] width 23 height 10
click at [285, 193] on button "Publicar cambios" at bounding box center [281, 188] width 76 height 10
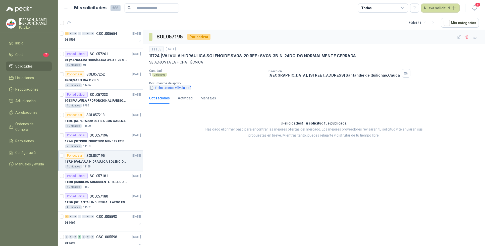
click at [181, 88] on button "Ficha técnica válvula.pdf" at bounding box center [170, 87] width 42 height 5
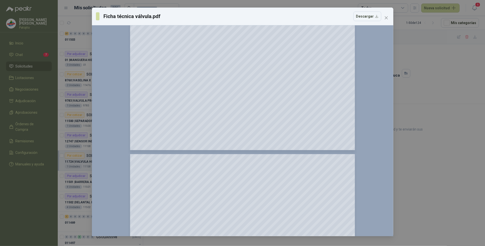
scroll to position [220, 0]
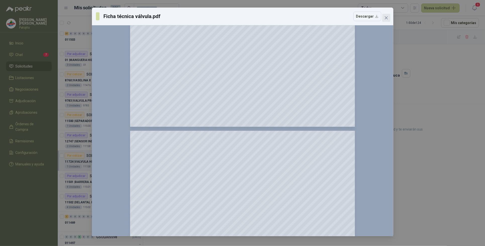
click at [384, 18] on icon "close" at bounding box center [386, 18] width 4 height 4
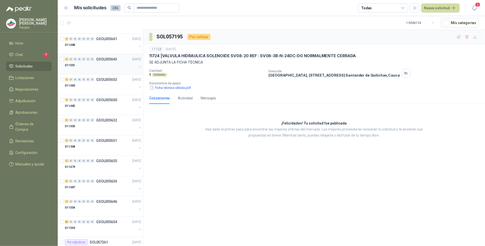
scroll to position [0, 0]
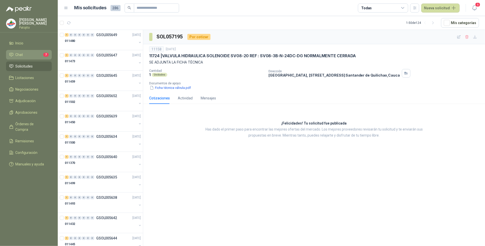
click at [36, 56] on li "Chat 7" at bounding box center [29, 55] width 40 height 6
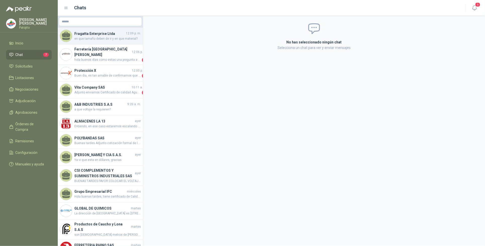
click at [117, 36] on h4 "Fragatta Enterprise Ltda" at bounding box center [99, 34] width 50 height 6
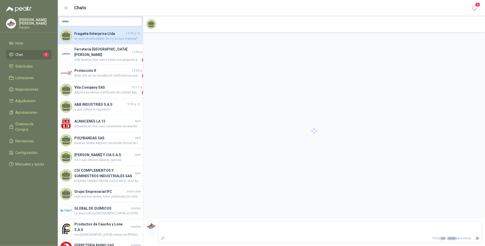
scroll to position [23, 0]
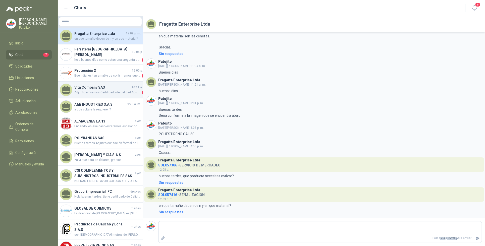
click at [106, 90] on span "Adjunto enviamos Certificado de calidad Agua destilada" at bounding box center [107, 92] width 66 height 5
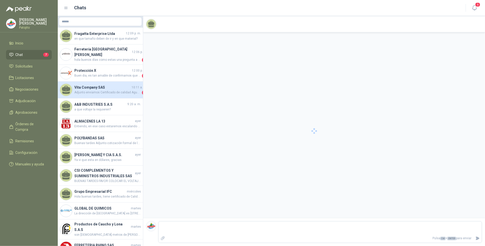
scroll to position [24, 0]
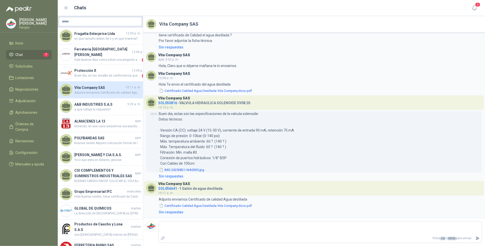
click at [177, 169] on button "IMG-20250821-WA0035.jpg" at bounding box center [182, 169] width 46 height 5
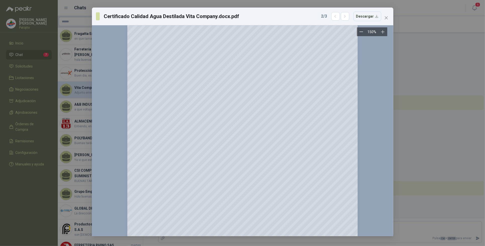
scroll to position [0, 0]
click at [386, 16] on icon "close" at bounding box center [386, 18] width 4 height 4
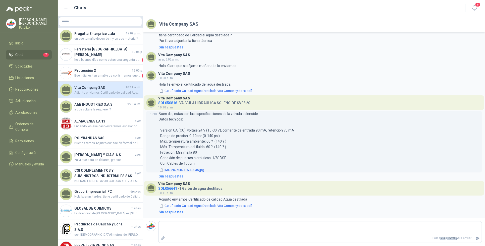
click at [187, 169] on button "IMG-20250821-WA0035.jpg" at bounding box center [182, 169] width 46 height 5
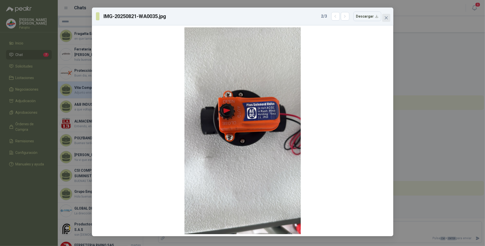
click at [384, 18] on icon "close" at bounding box center [386, 18] width 4 height 4
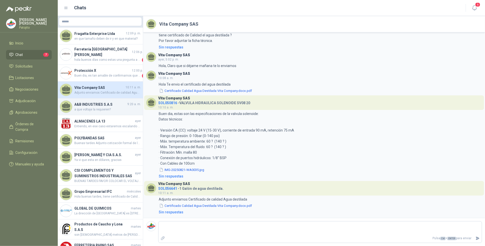
click at [127, 103] on span "9:20 a. m." at bounding box center [134, 104] width 14 height 5
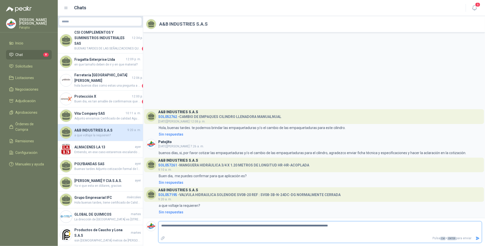
drag, startPoint x: 478, startPoint y: 238, endPoint x: 474, endPoint y: 236, distance: 3.9
click at [430, 218] on icon "Enviar" at bounding box center [478, 238] width 4 height 3
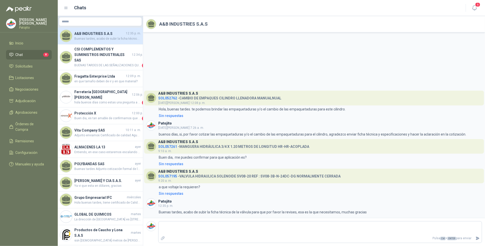
click at [118, 34] on h4 "A&B INDUSTRIES S.A.S" at bounding box center [99, 34] width 50 height 6
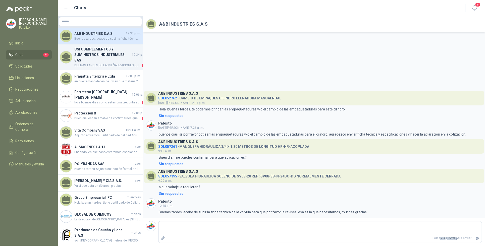
click at [111, 53] on h4 "CSI COMPLEMENTOS Y SUMINISTROS INDUSTRIALES SAS" at bounding box center [102, 54] width 56 height 17
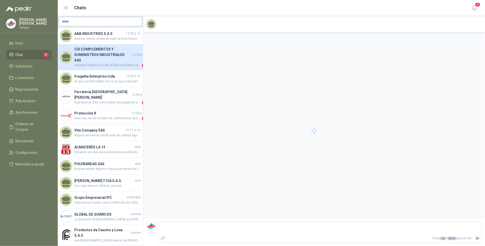
scroll to position [21, 0]
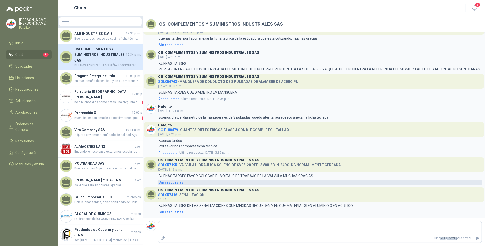
click at [178, 181] on div "Sin respuestas" at bounding box center [171, 183] width 25 height 6
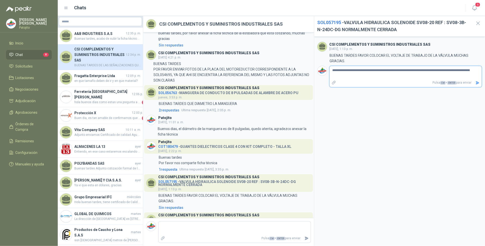
click at [430, 81] on icon "Enviar" at bounding box center [477, 83] width 4 height 4
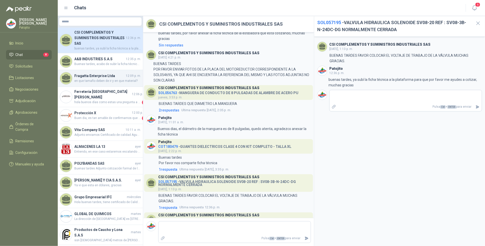
click at [109, 77] on h4 "Fragatta Enterprise Ltda" at bounding box center [99, 76] width 50 height 6
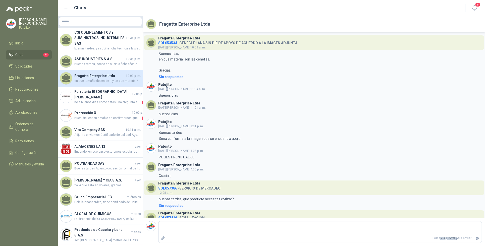
scroll to position [23, 0]
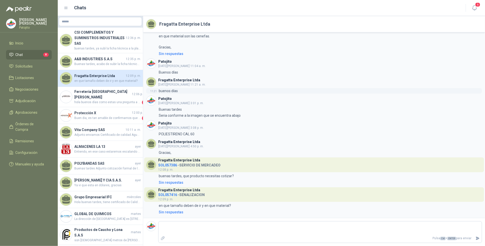
drag, startPoint x: 106, startPoint y: 78, endPoint x: 292, endPoint y: 91, distance: 186.6
click at [302, 91] on div "11:21 buenos días" at bounding box center [313, 91] width 335 height 6
click at [116, 100] on span "hola buenos días como estas una pregunta a que te refieres equipo de servicio d…" at bounding box center [107, 102] width 66 height 5
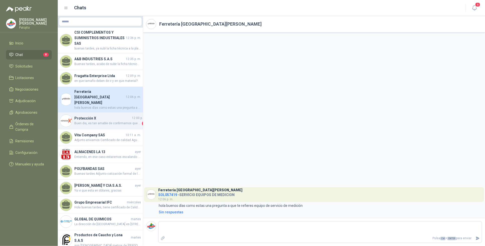
click at [118, 121] on span "Buen dia, es tan amable de confirmarnos que tipo de señal necesitan" at bounding box center [107, 123] width 66 height 5
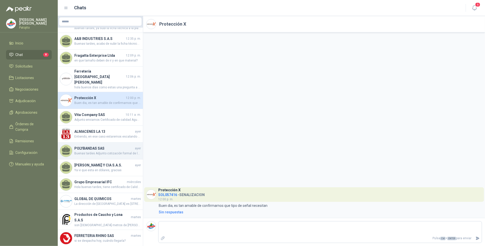
scroll to position [31, 0]
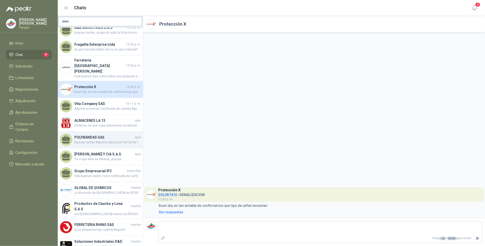
click at [115, 140] on span "Buenas tardes Adjunto cotización formal de la manguera de 8" y ficha técnica" at bounding box center [107, 142] width 66 height 5
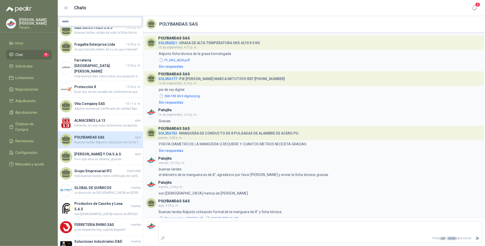
scroll to position [6, 0]
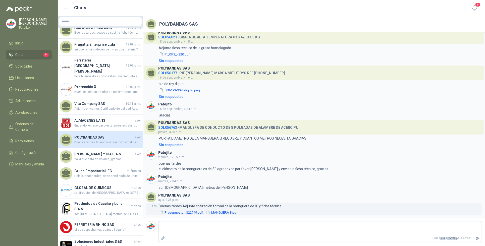
click at [221, 211] on button "MANGUERA 8.pdf" at bounding box center [221, 212] width 33 height 5
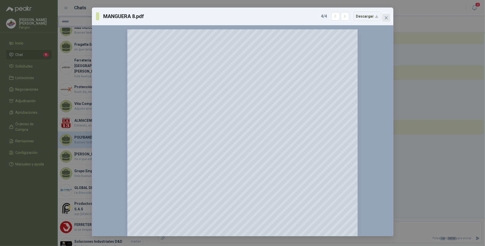
click at [389, 16] on span "Close" at bounding box center [386, 18] width 8 height 4
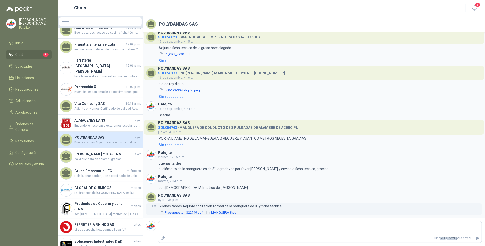
click at [225, 213] on button "MANGUERA 8.pdf" at bounding box center [221, 212] width 33 height 5
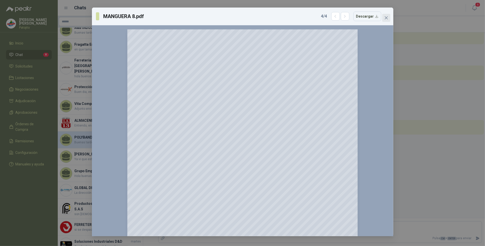
drag, startPoint x: 385, startPoint y: 14, endPoint x: 371, endPoint y: 49, distance: 38.4
click at [385, 14] on button "Close" at bounding box center [386, 18] width 8 height 8
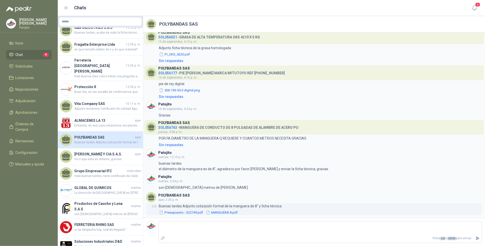
click at [187, 212] on button "Presupuesto - S22749.pdf" at bounding box center [181, 212] width 45 height 5
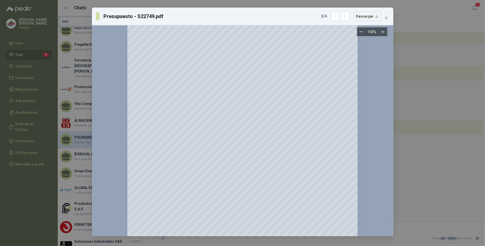
scroll to position [95, 0]
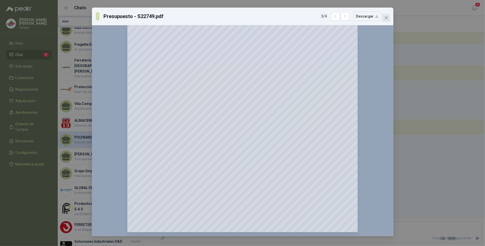
click at [384, 17] on icon "close" at bounding box center [386, 18] width 4 height 4
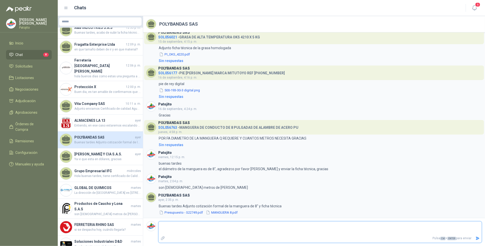
click at [199, 218] on textarea at bounding box center [319, 228] width 323 height 12
click at [430, 218] on icon "Enviar" at bounding box center [477, 238] width 4 height 4
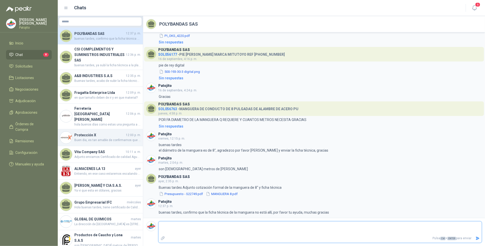
scroll to position [31, 0]
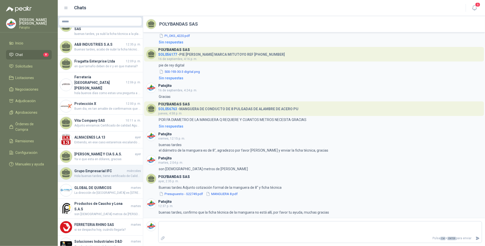
click at [114, 168] on h4 "Grupo Empresarial IFC" at bounding box center [99, 171] width 51 height 6
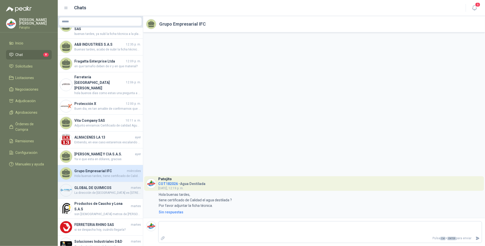
drag, startPoint x: 120, startPoint y: 182, endPoint x: 121, endPoint y: 185, distance: 3.3
click at [121, 185] on h4 "GLOBAL DE QUIMICOS" at bounding box center [101, 188] width 55 height 6
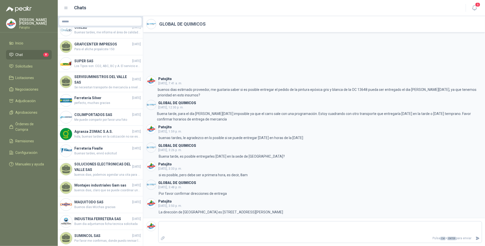
scroll to position [585, 0]
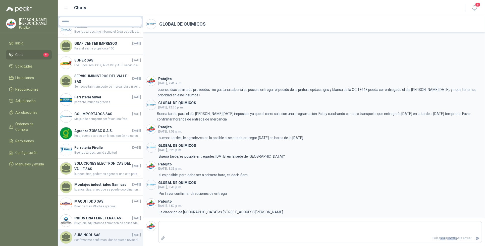
click at [132, 218] on span "[DATE]" at bounding box center [136, 235] width 9 height 5
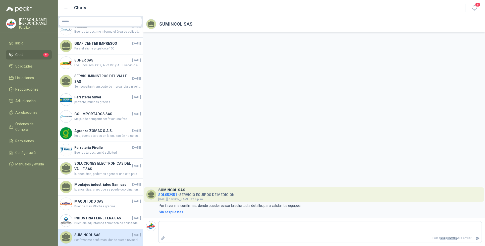
click at [167, 194] on span "SOL052951" at bounding box center [167, 195] width 19 height 4
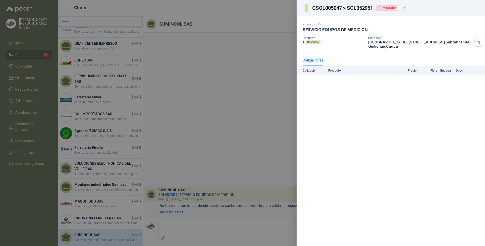
click at [219, 157] on div at bounding box center [242, 123] width 485 height 246
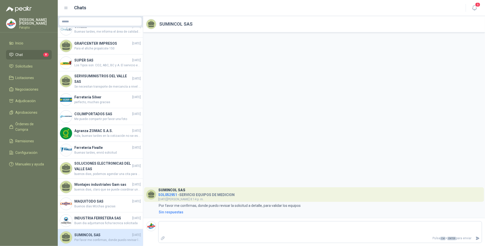
click at [65, 7] on icon at bounding box center [65, 8] width 3 height 2
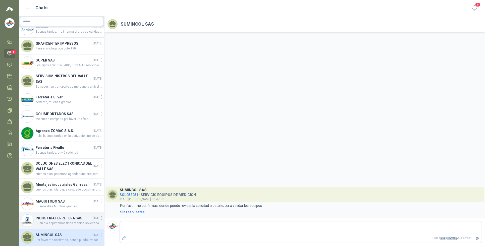
click at [64, 215] on h4 "INDUSTRIA FERRETERA SAS" at bounding box center [64, 218] width 57 height 6
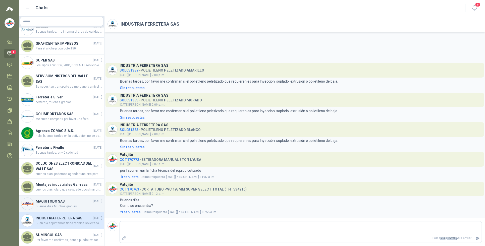
click at [80, 204] on span "Buenos días MUchas gracias" at bounding box center [69, 206] width 66 height 5
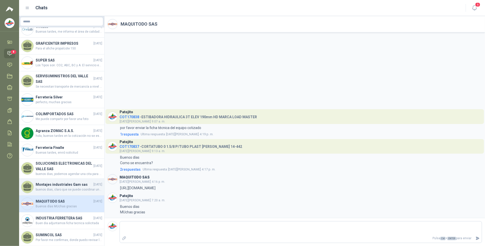
click at [73, 182] on h4 "Montajes industriales Gam sas" at bounding box center [64, 185] width 57 height 6
